Goal: Task Accomplishment & Management: Use online tool/utility

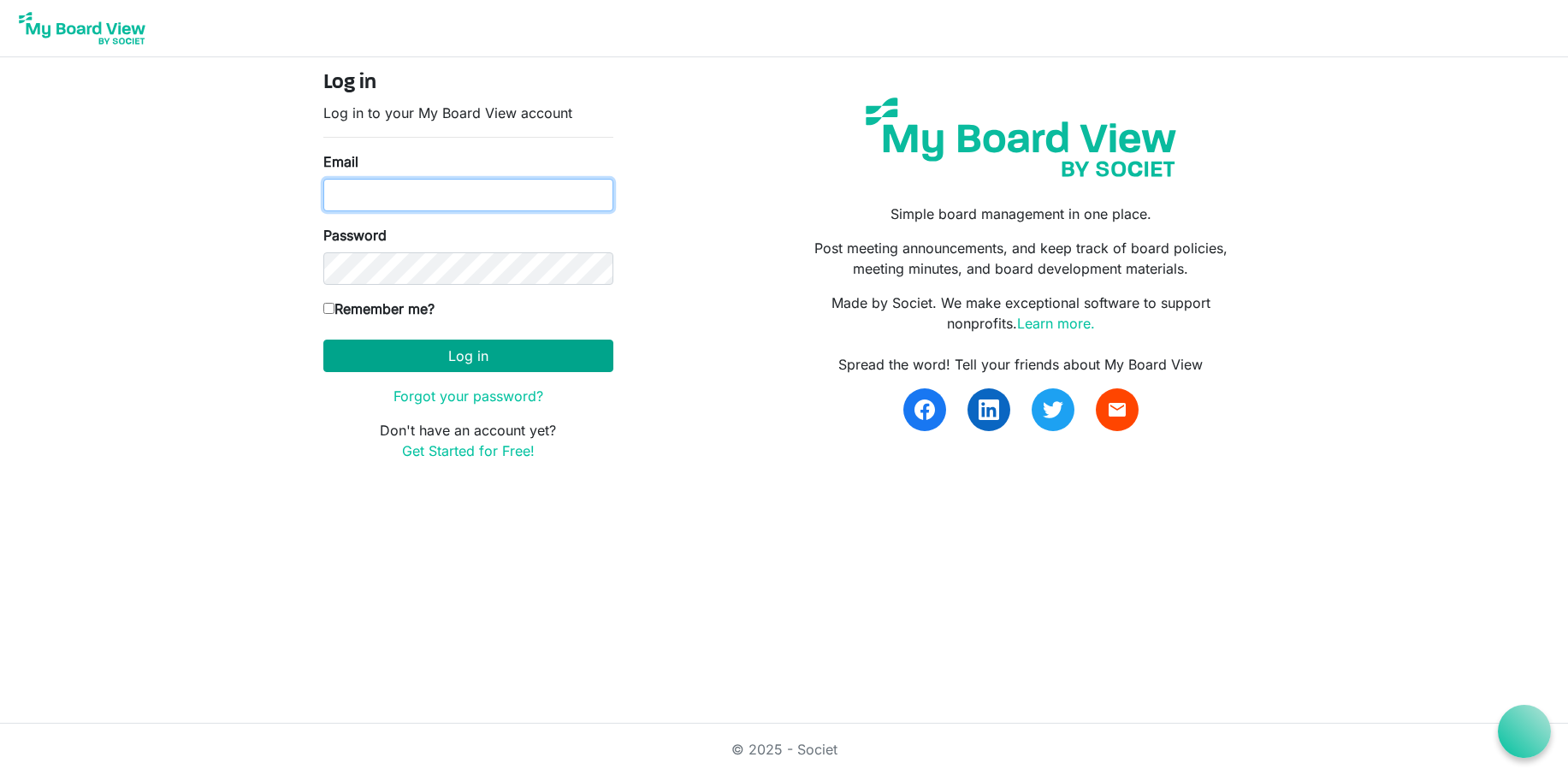
type input "[PERSON_NAME][EMAIL_ADDRESS][DOMAIN_NAME]"
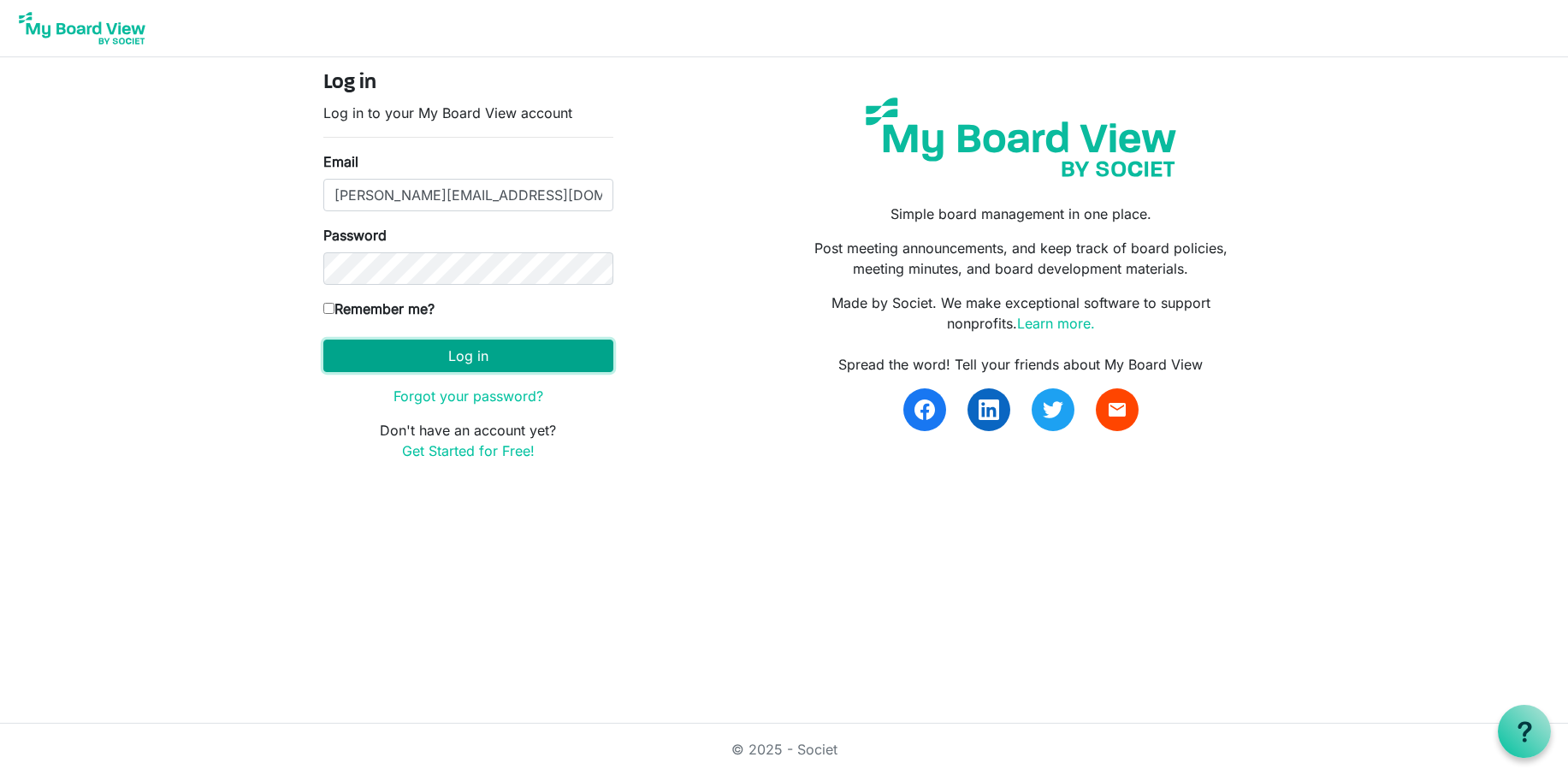
click at [420, 343] on button "Log in" at bounding box center [468, 356] width 290 height 33
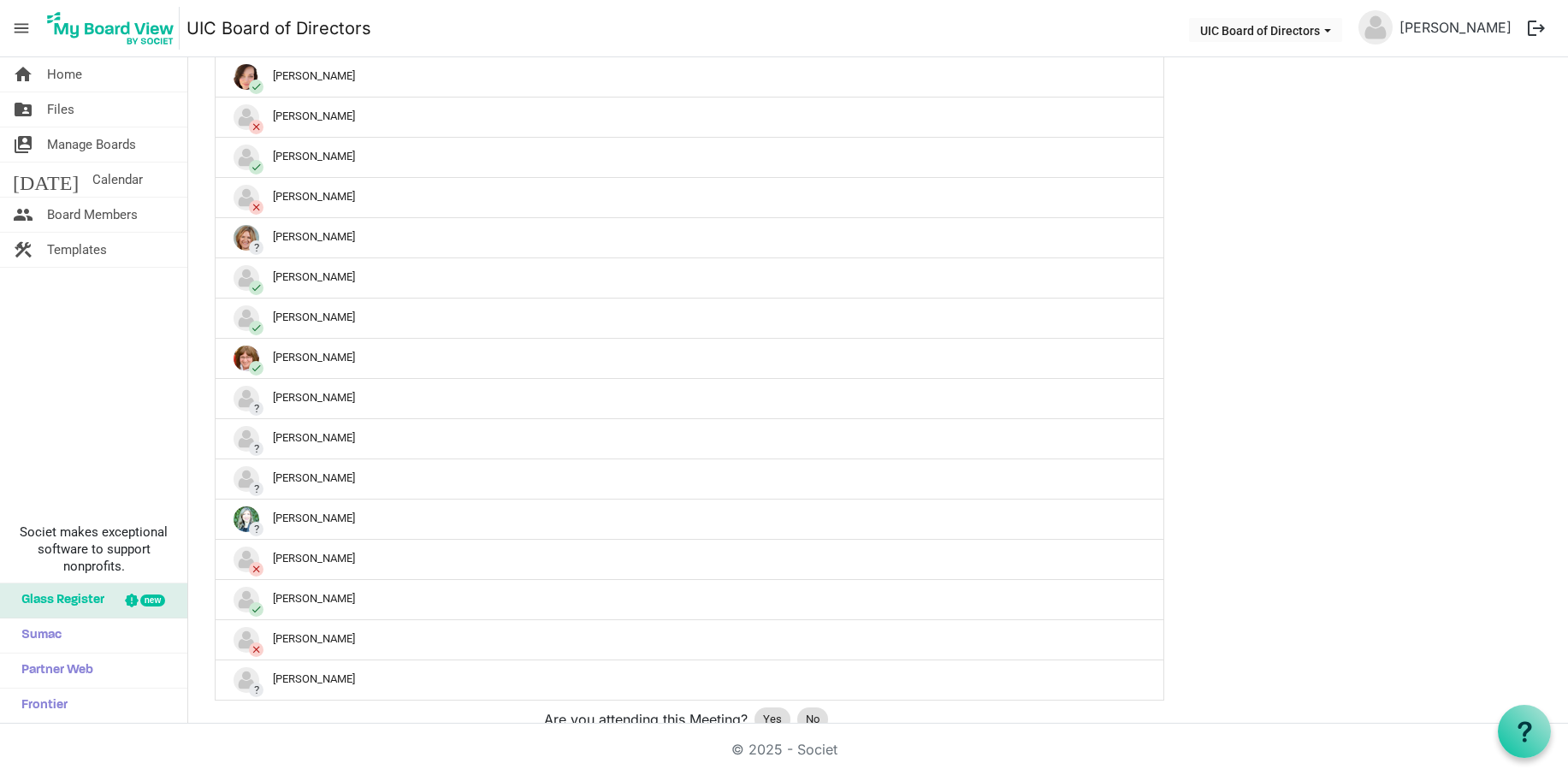
scroll to position [685, 0]
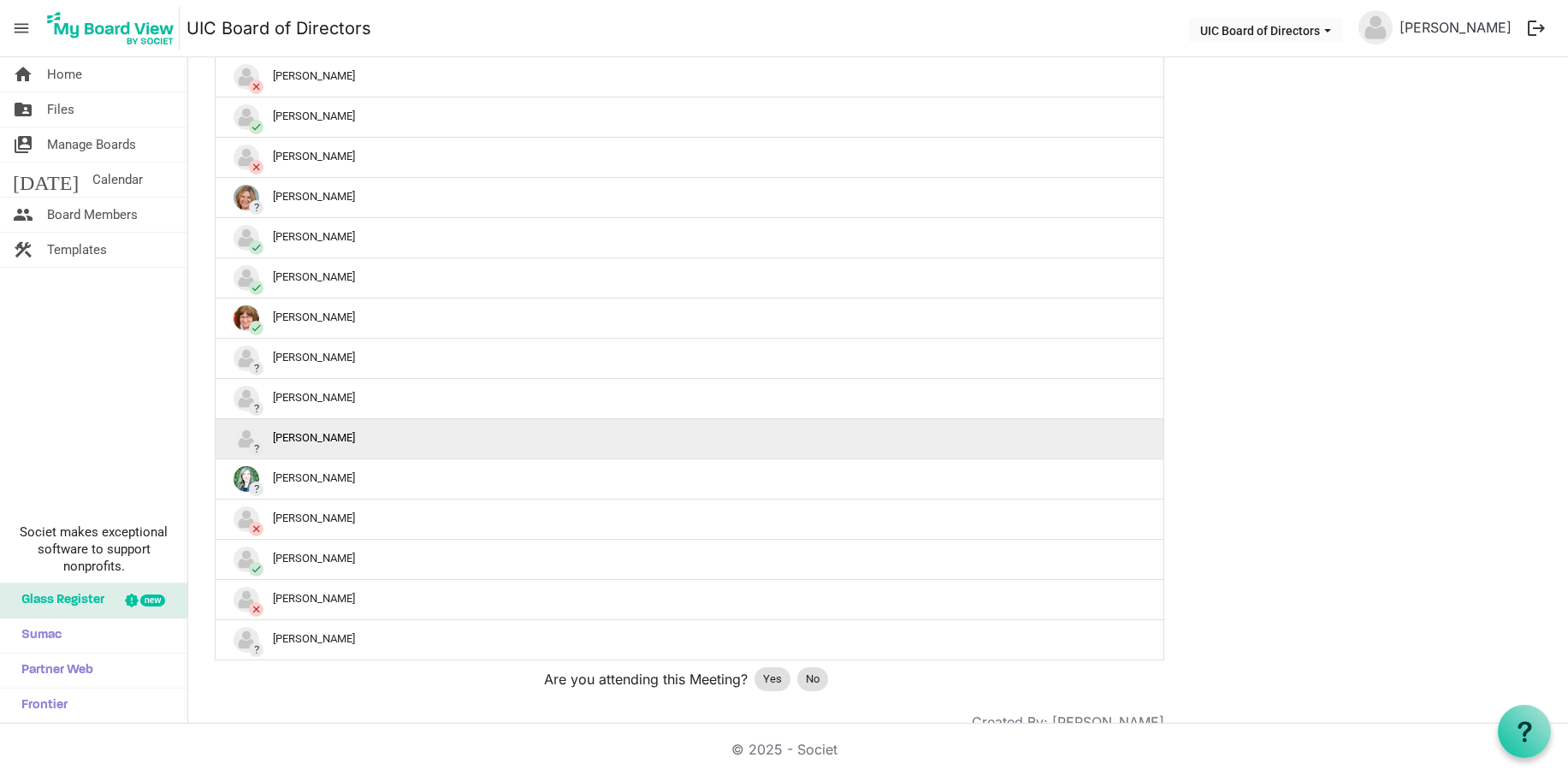
click at [305, 432] on div "? [PERSON_NAME]" at bounding box center [689, 439] width 912 height 25
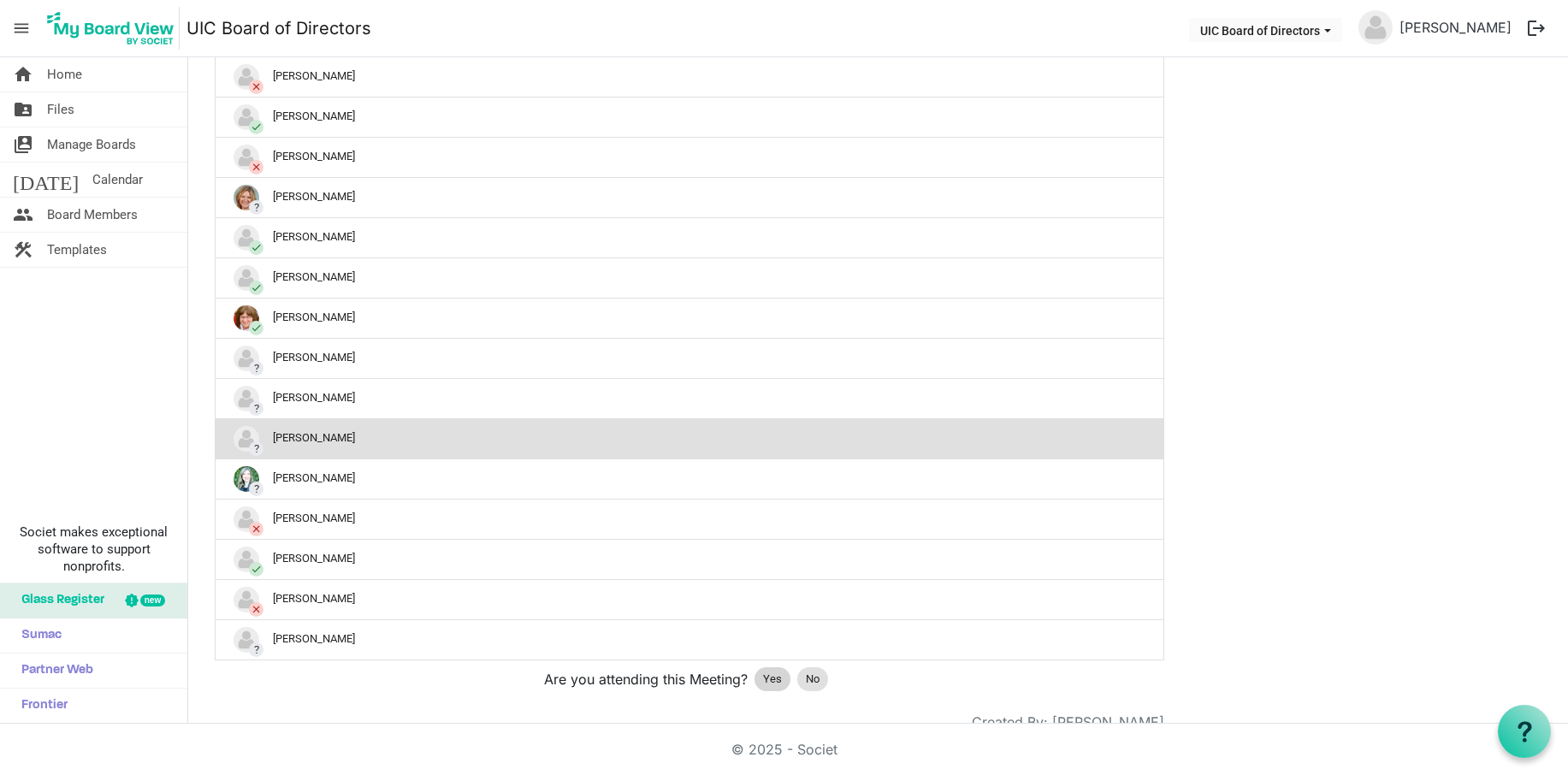
click at [772, 676] on span "Yes" at bounding box center [772, 679] width 19 height 17
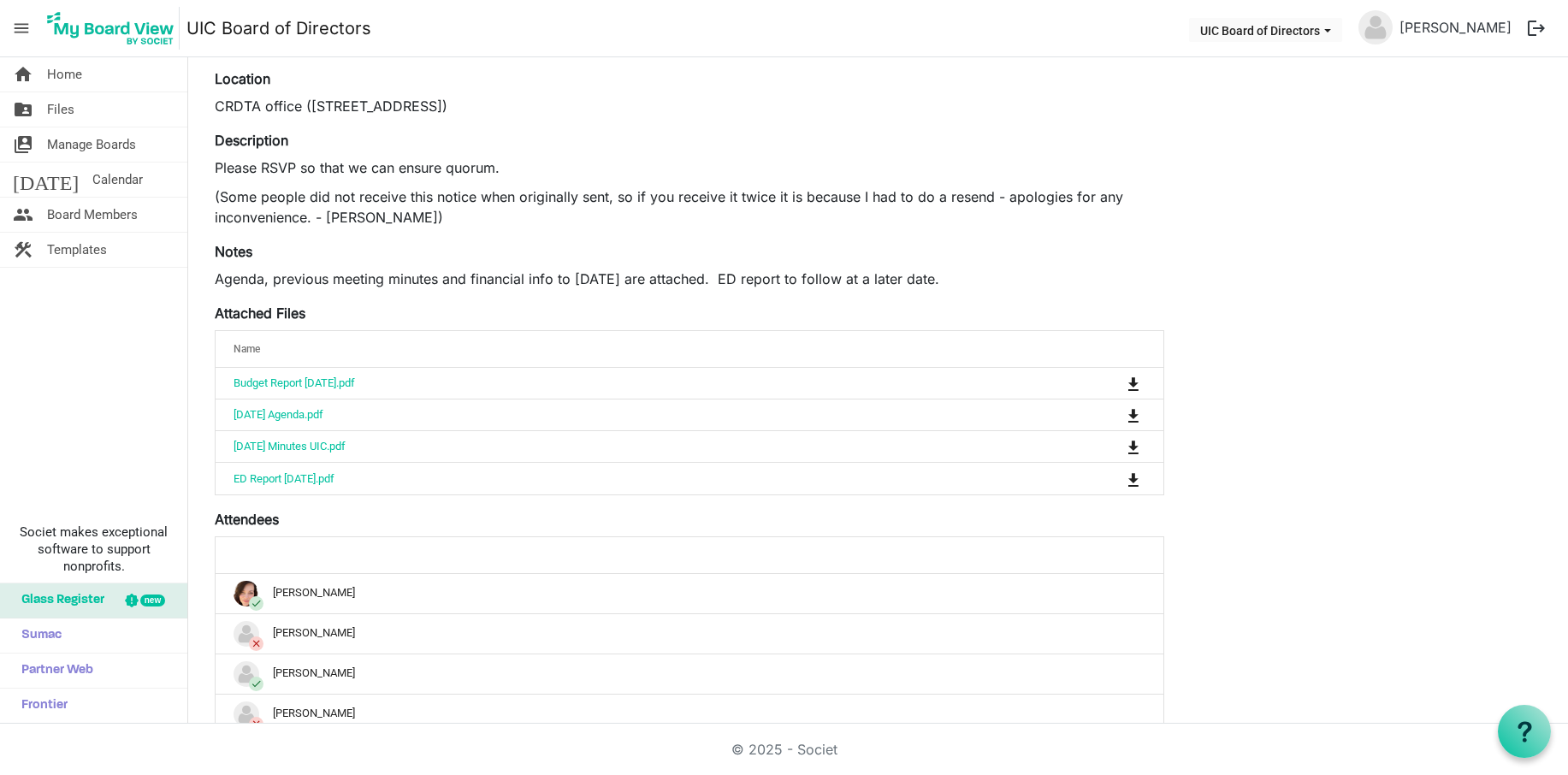
scroll to position [0, 0]
